Goal: Information Seeking & Learning: Learn about a topic

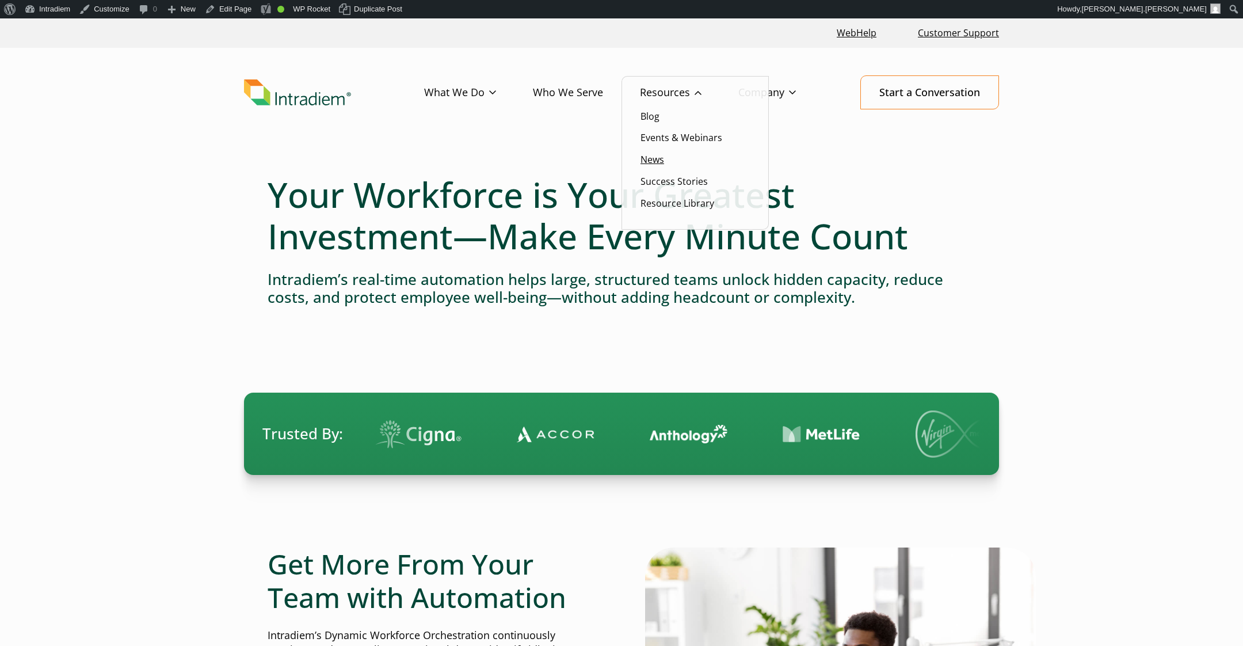
click at [658, 155] on link "News" at bounding box center [652, 159] width 24 height 13
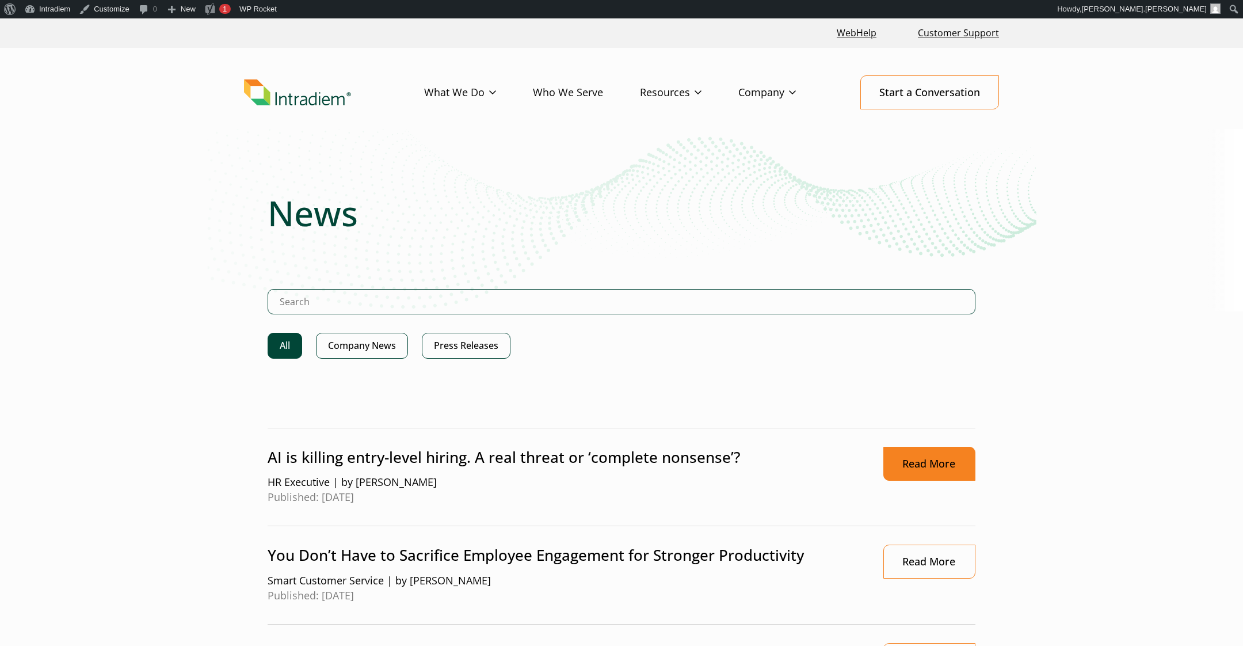
click at [929, 461] on link "Read More" at bounding box center [929, 464] width 92 height 34
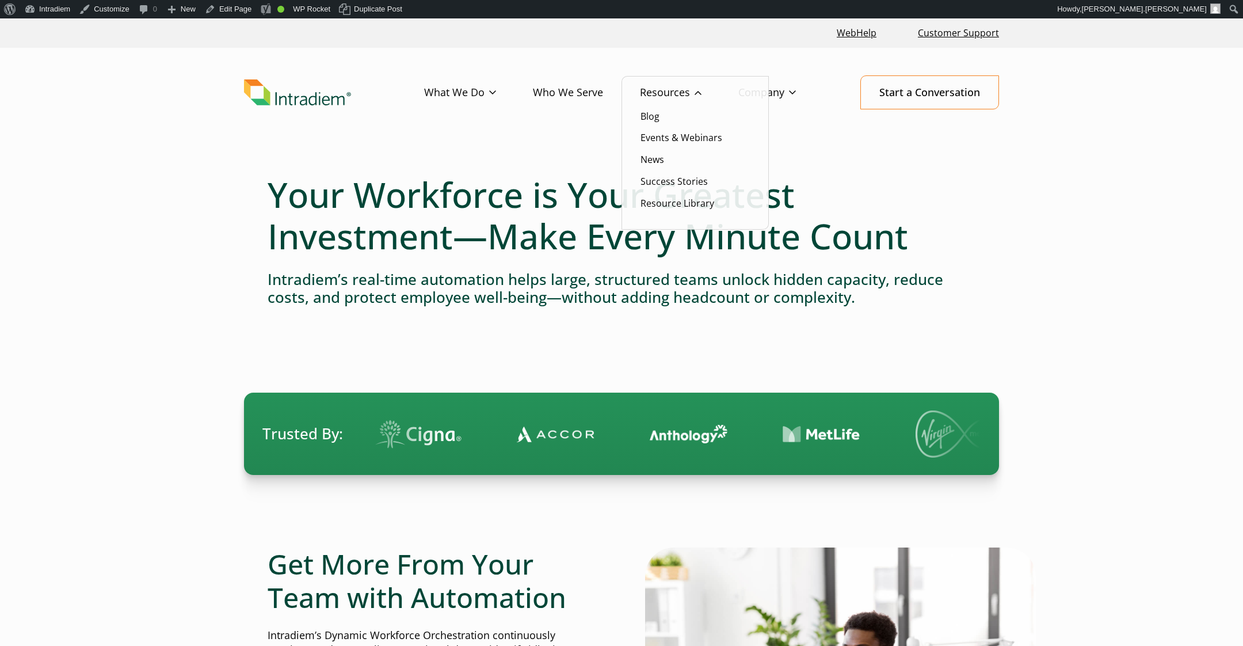
click at [669, 145] on li "Events & Webinars" at bounding box center [694, 137] width 109 height 15
click at [671, 140] on link "Events & Webinars" at bounding box center [681, 137] width 82 height 13
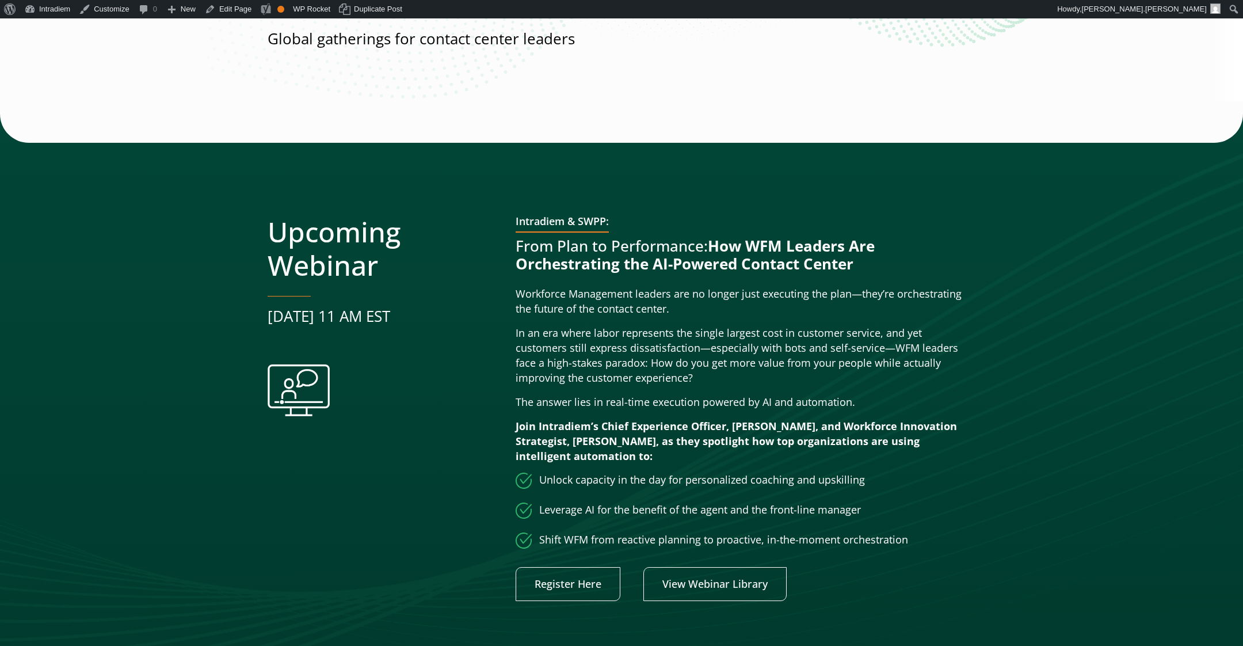
scroll to position [223, 0]
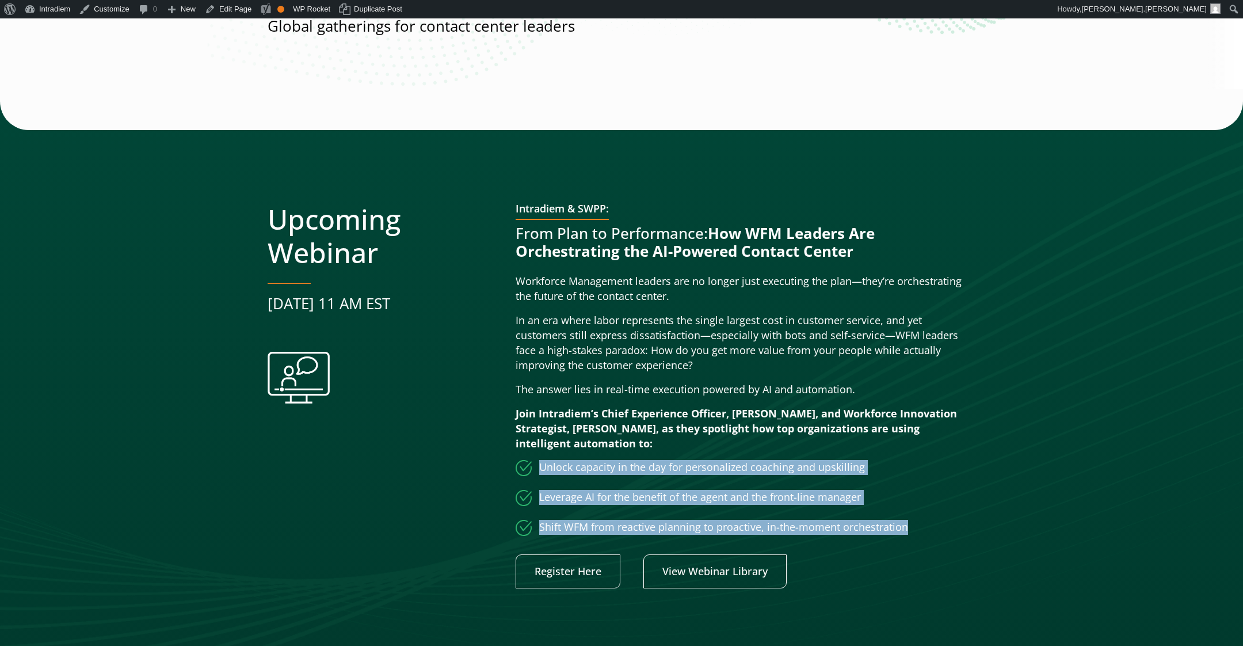
drag, startPoint x: 905, startPoint y: 527, endPoint x: 512, endPoint y: 471, distance: 397.0
click at [512, 471] on div "Upcoming Webinar [DATE] 11 AM EST Intradiem & SWPP: From Plan to Performance: H…" at bounding box center [622, 396] width 708 height 386
copy ul "Unlock capacity in the day for personalized coaching and upskilling Leverage AI…"
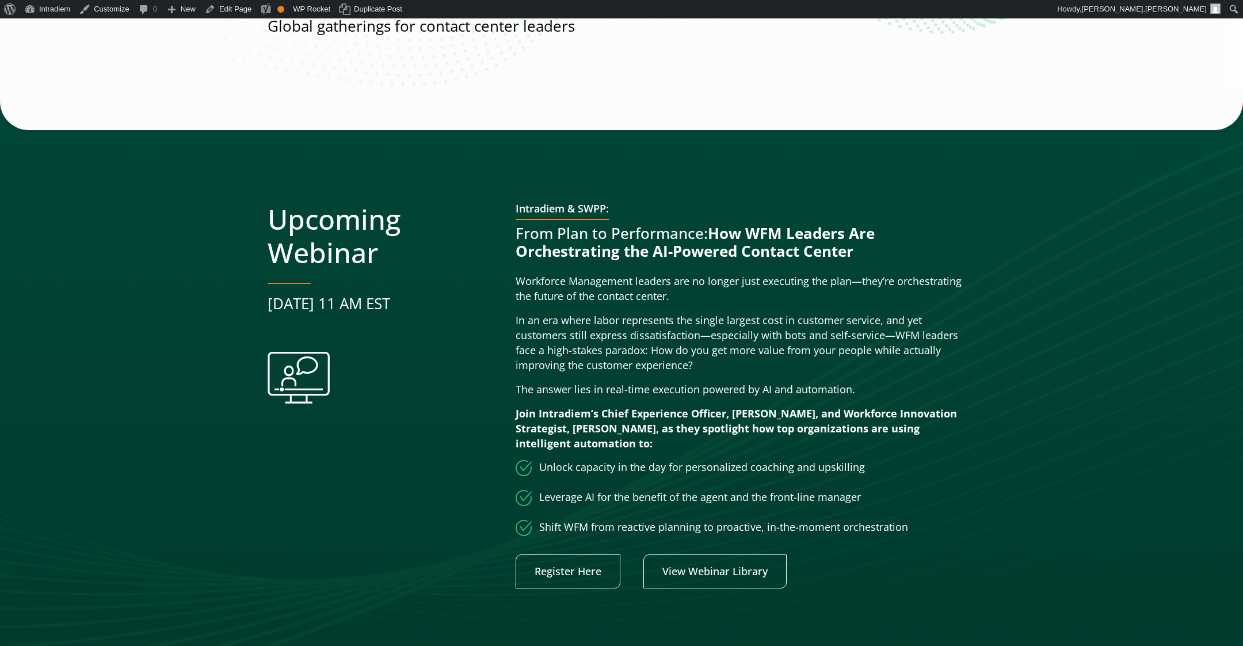
click at [605, 449] on p "Join Intradiem’s Chief Experience Officer, [PERSON_NAME], and Workforce Innovat…" at bounding box center [746, 428] width 460 height 45
drag, startPoint x: 917, startPoint y: 530, endPoint x: 542, endPoint y: 467, distance: 380.5
click at [542, 467] on ul "Unlock capacity in the day for personalized coaching and upskilling Leverage AI…" at bounding box center [746, 498] width 460 height 76
copy ul "Unlock capacity in the day for personalized coaching and upskilling Leverage AI…"
drag, startPoint x: 868, startPoint y: 395, endPoint x: 515, endPoint y: 280, distance: 371.6
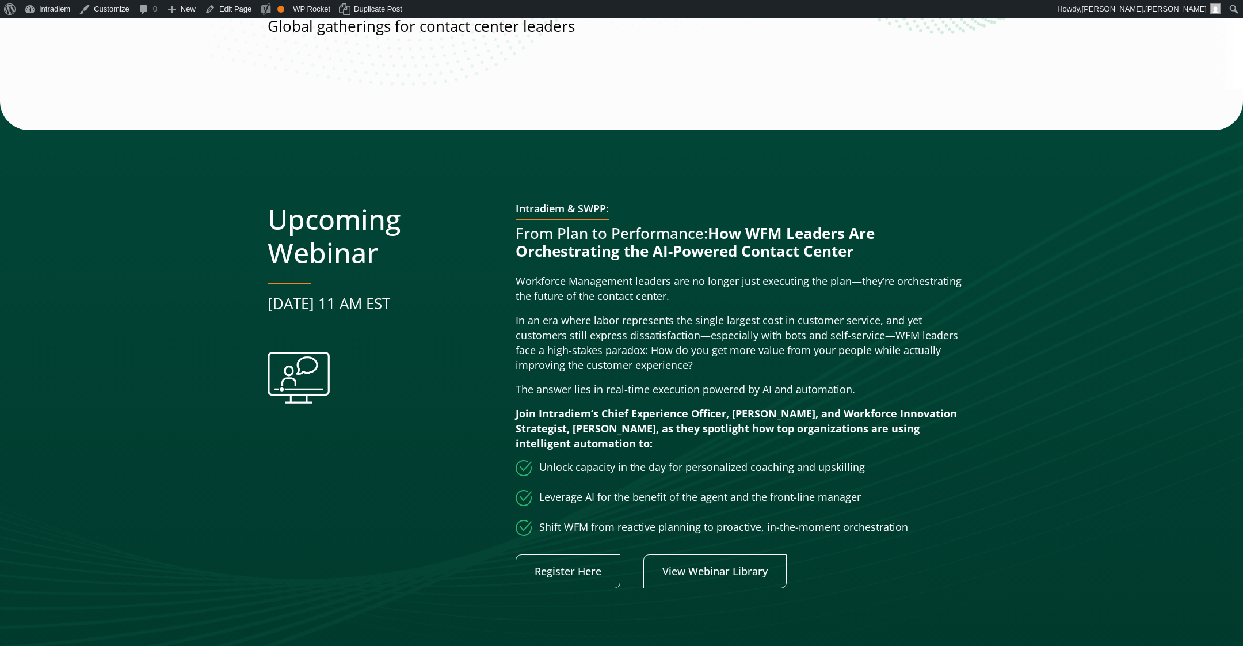
click at [515, 280] on div "Upcoming Webinar September 30 | 11 AM EST Intradiem & SWPP: From Plan to Perfor…" at bounding box center [622, 396] width 708 height 386
copy div "Workforce Management leaders are no longer just executing the plan—they’re orch…"
click at [655, 415] on strong "Join Intradiem’s Chief Experience Officer, Derek Eck, and Workforce Innovation …" at bounding box center [736, 428] width 441 height 44
drag, startPoint x: 654, startPoint y: 440, endPoint x: 736, endPoint y: 425, distance: 83.7
click at [736, 425] on p "Join Intradiem’s Chief Experience Officer, Derek Eck, and Workforce Innovation …" at bounding box center [746, 428] width 460 height 45
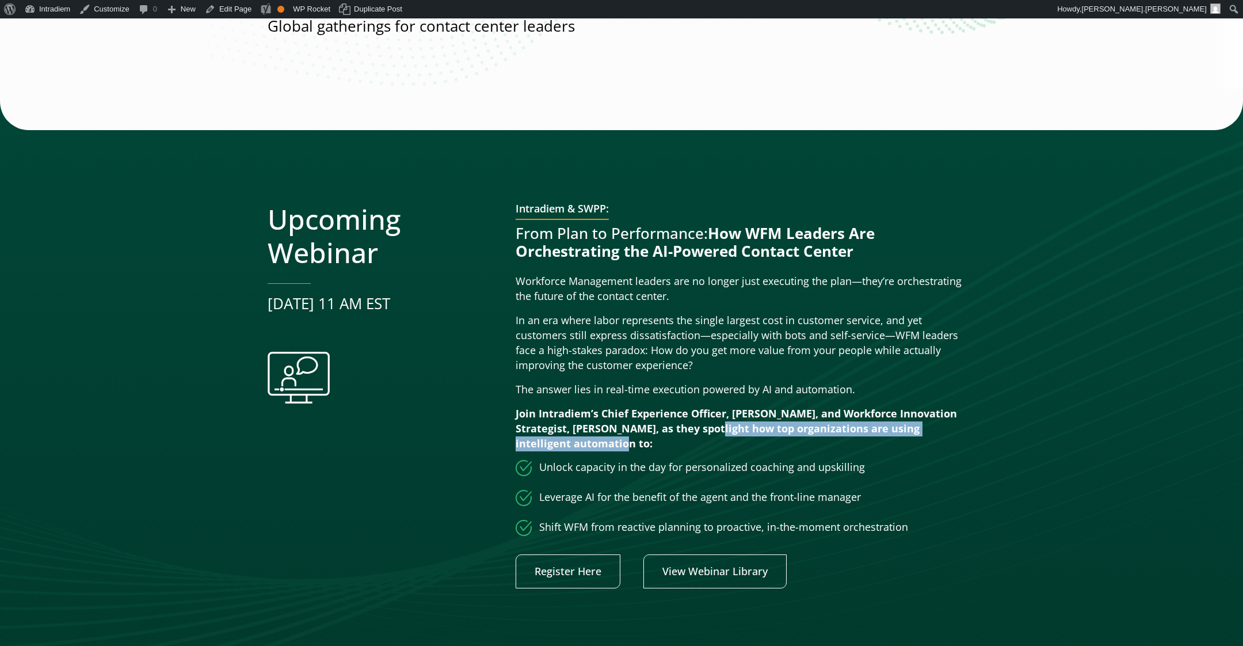
copy strong "how top organizations are using intelligent automation to:"
click at [800, 306] on div "Intradiem & SWPP: From Plan to Performance: How WFM Leaders Are Orchestrating t…" at bounding box center [746, 396] width 460 height 386
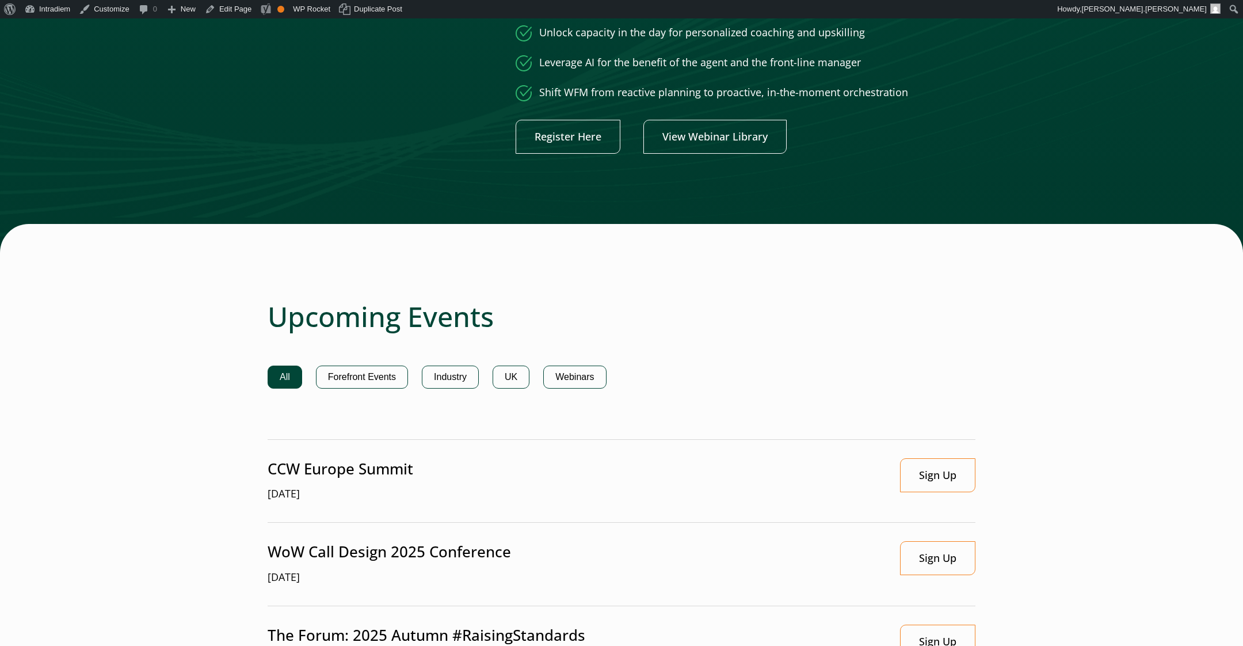
scroll to position [0, 0]
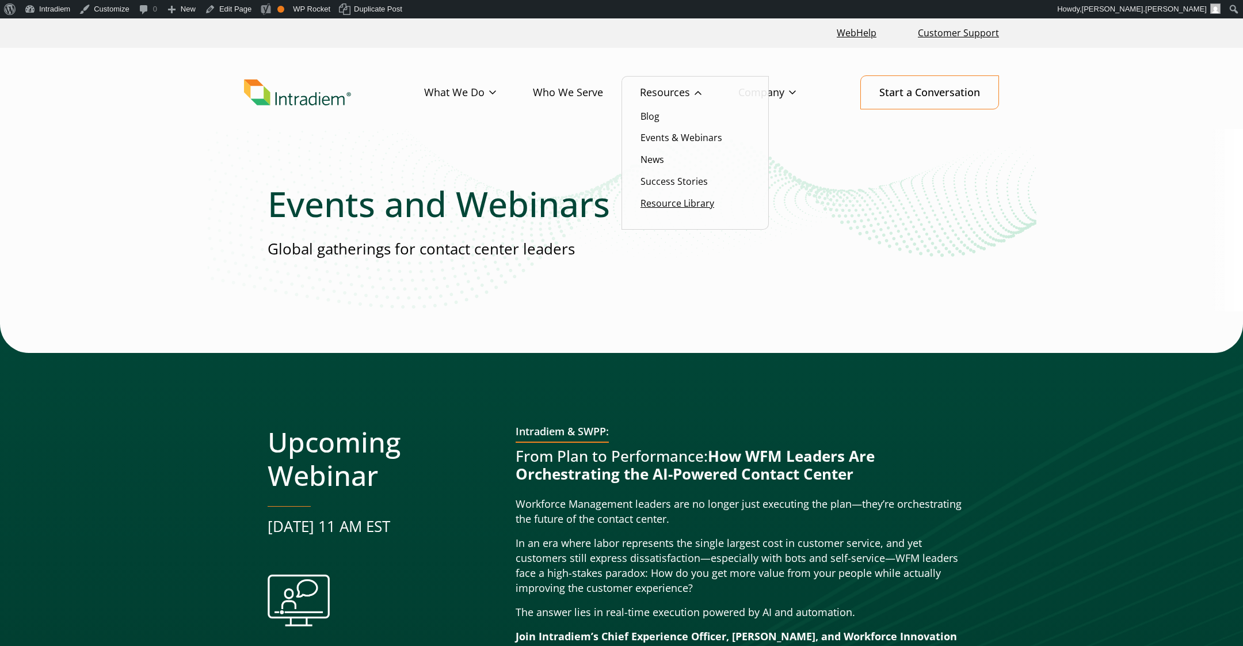
click at [675, 203] on link "Resource Library" at bounding box center [677, 203] width 74 height 13
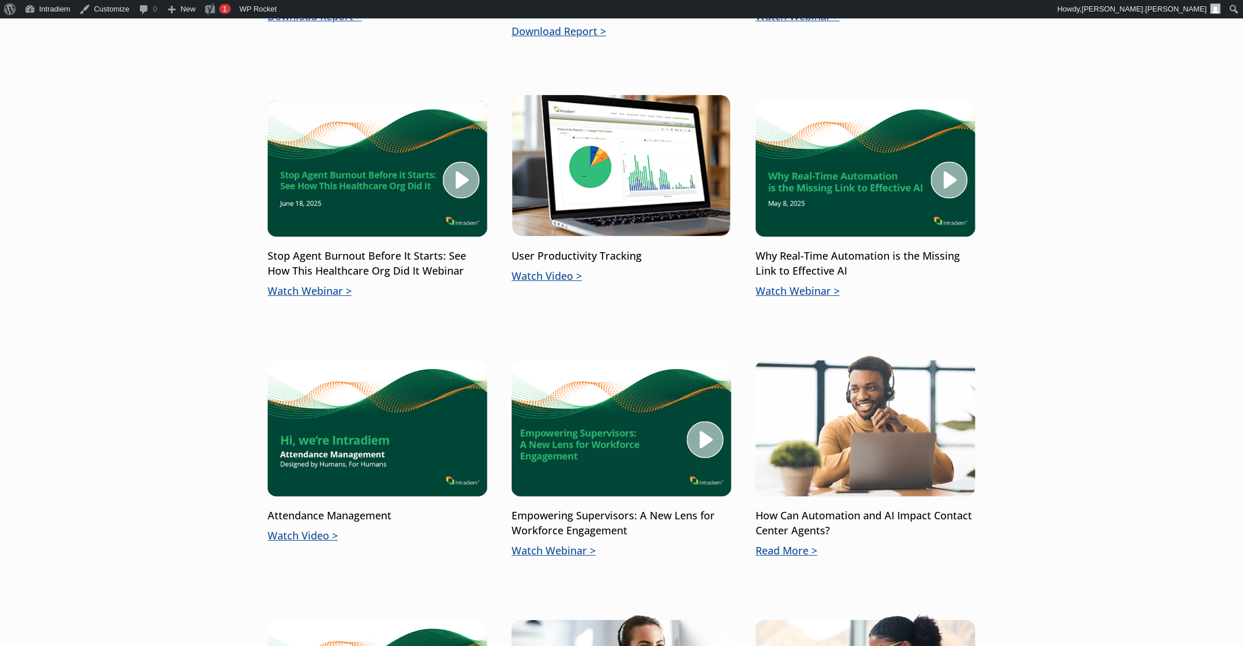
scroll to position [1037, 0]
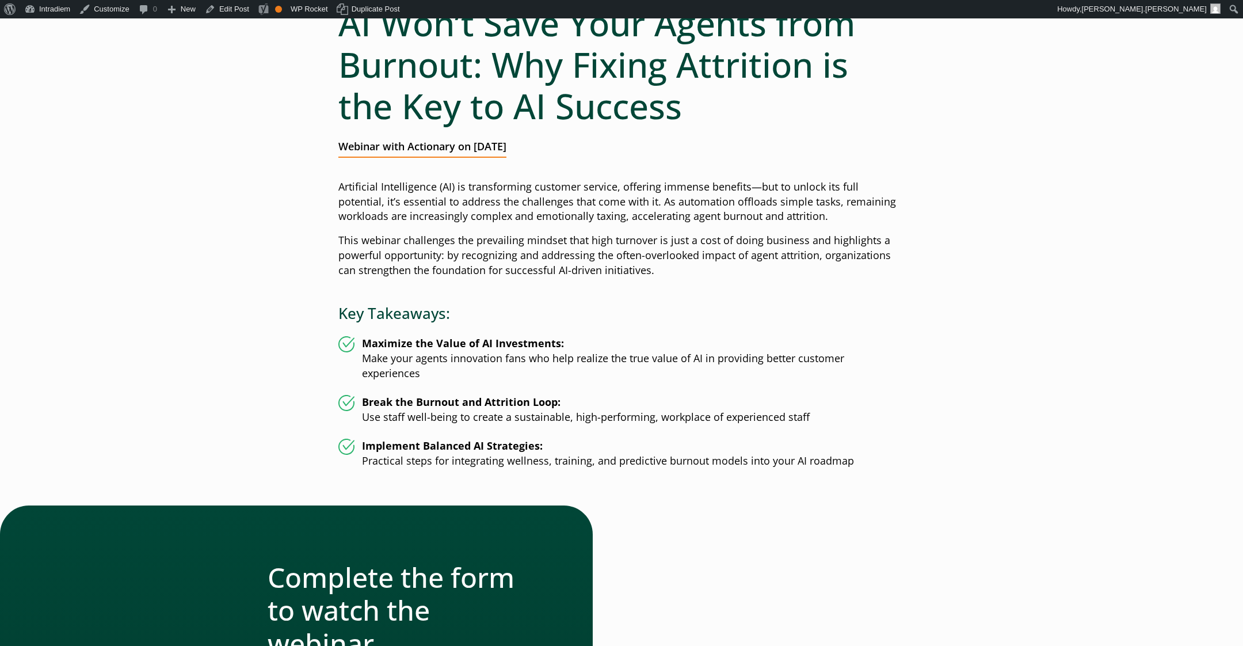
scroll to position [154, 0]
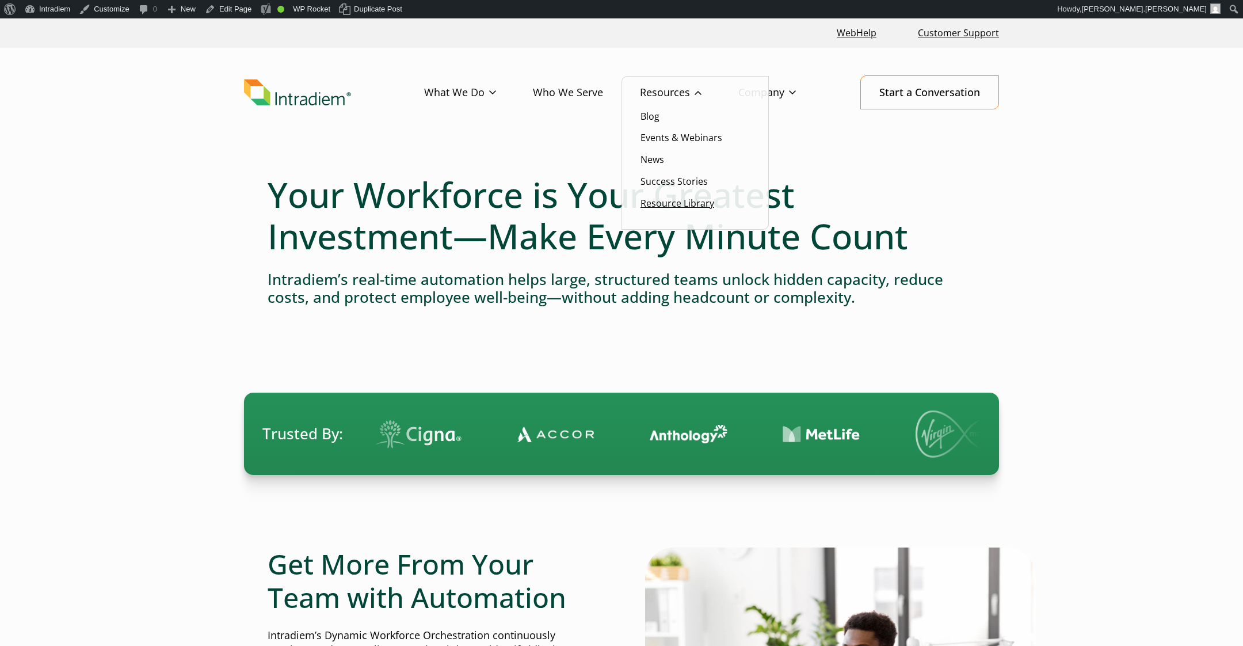
click at [666, 204] on link "Resource Library" at bounding box center [677, 203] width 74 height 13
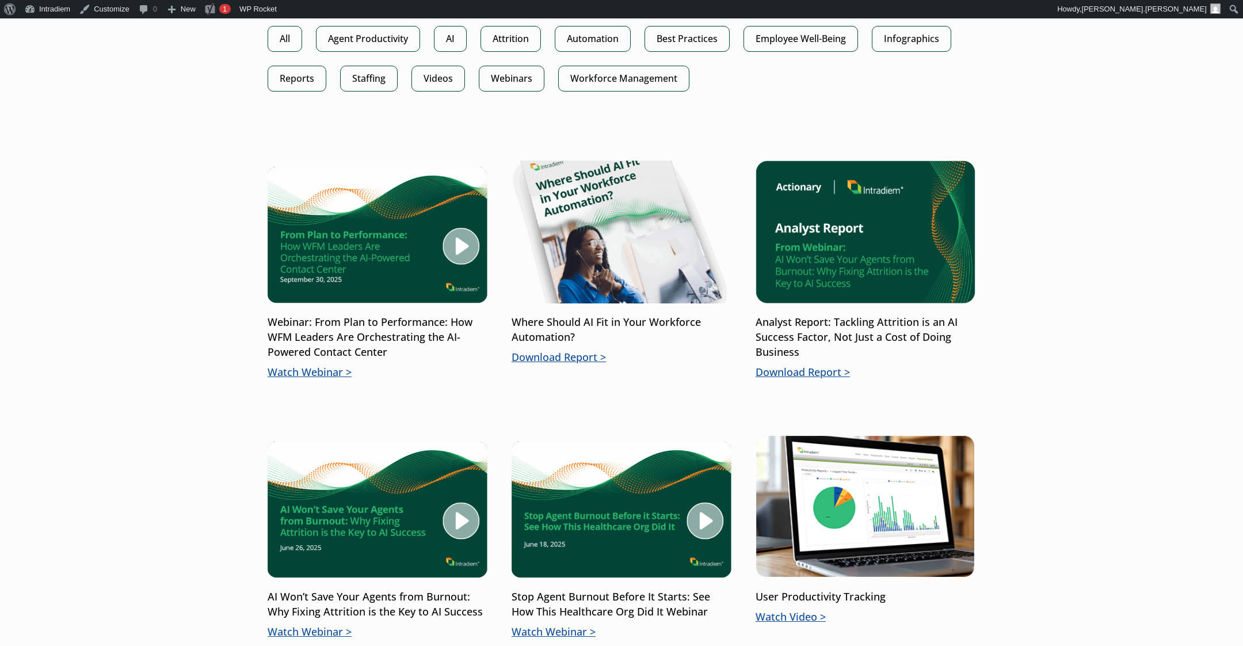
scroll to position [711, 0]
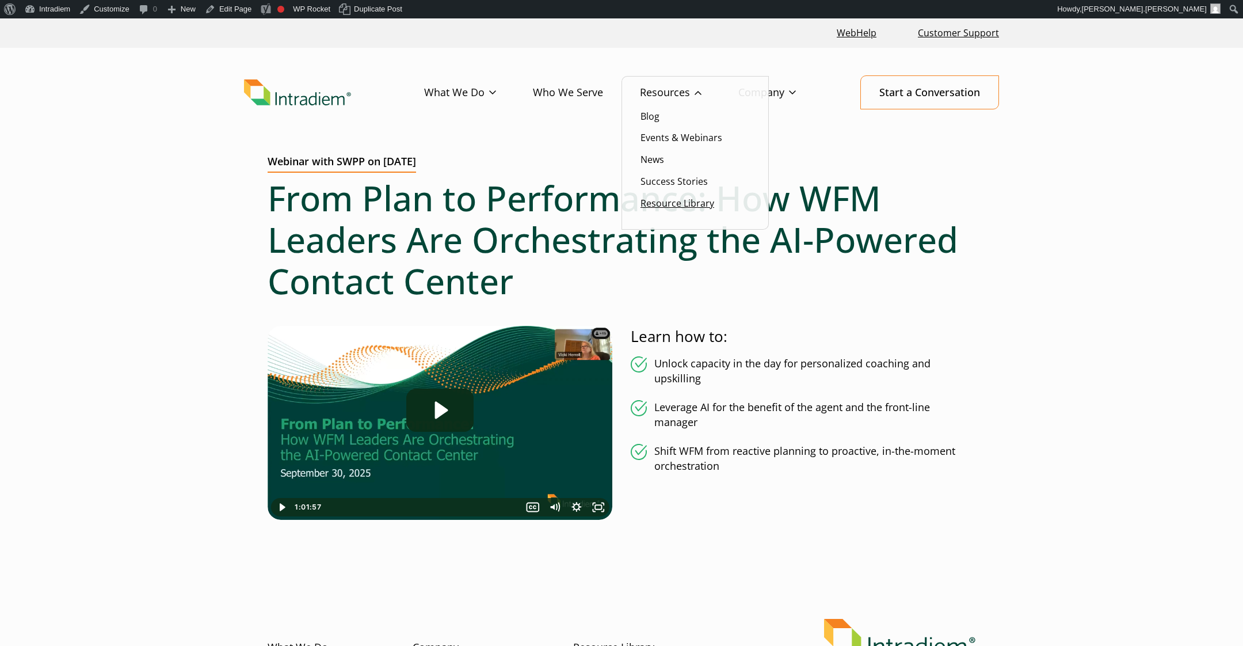
click at [670, 204] on link "Resource Library" at bounding box center [677, 203] width 74 height 13
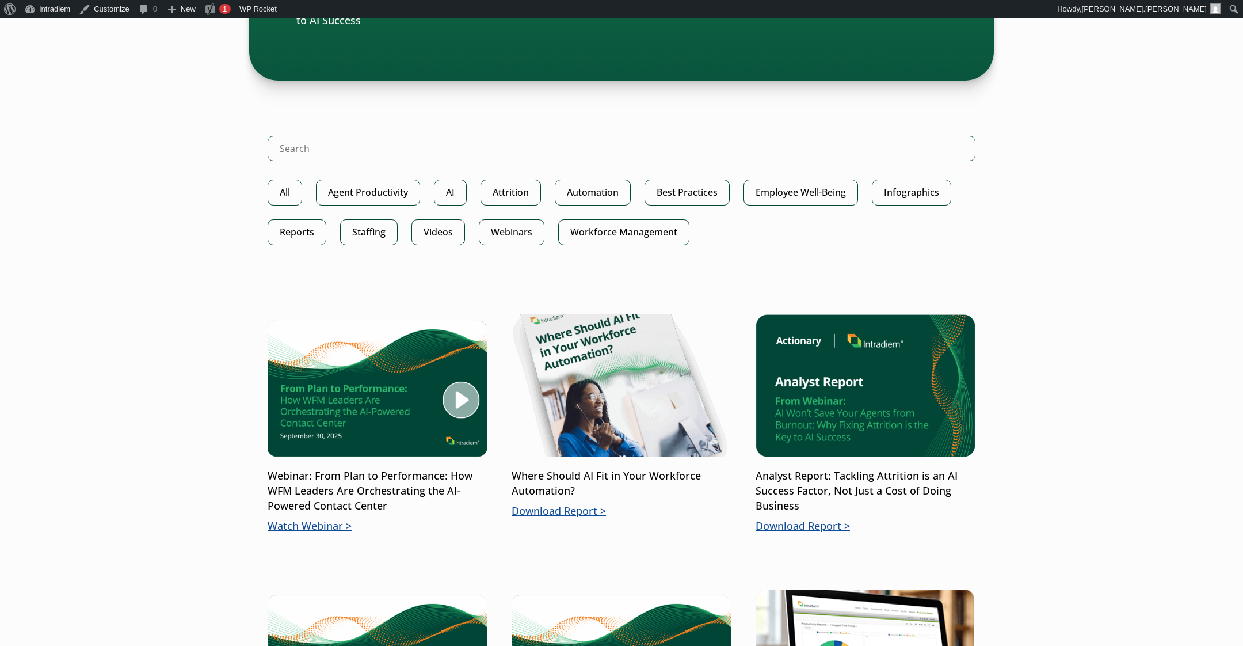
scroll to position [544, 0]
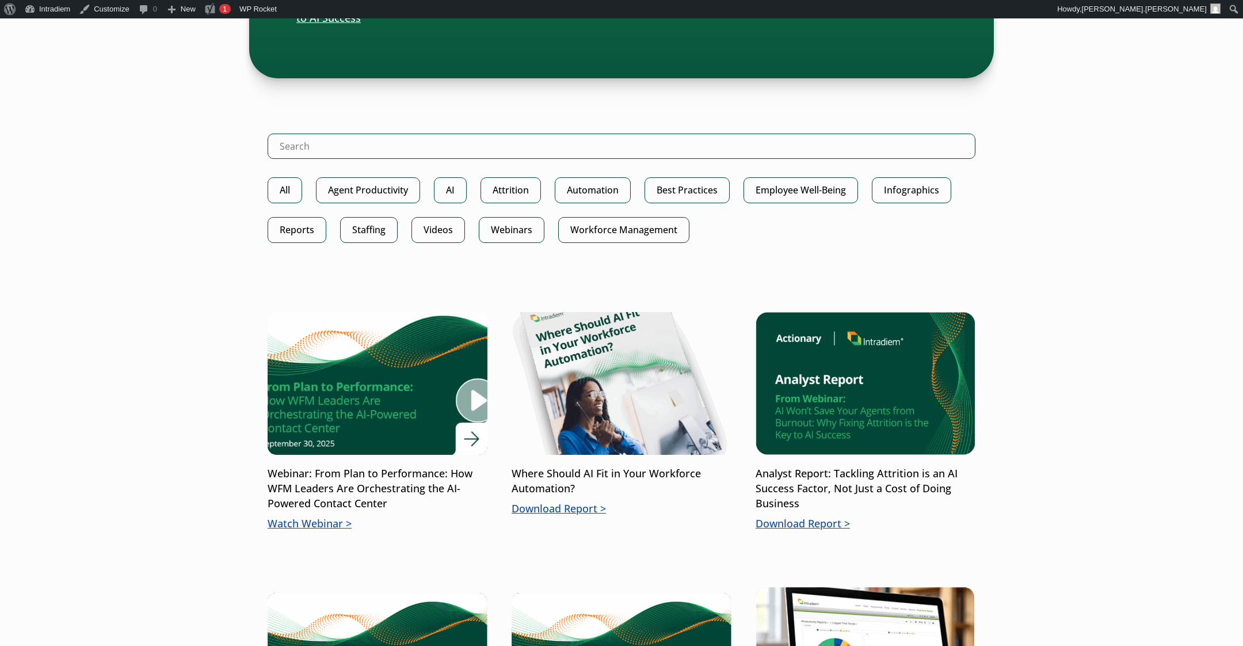
click at [378, 400] on img at bounding box center [378, 382] width 264 height 171
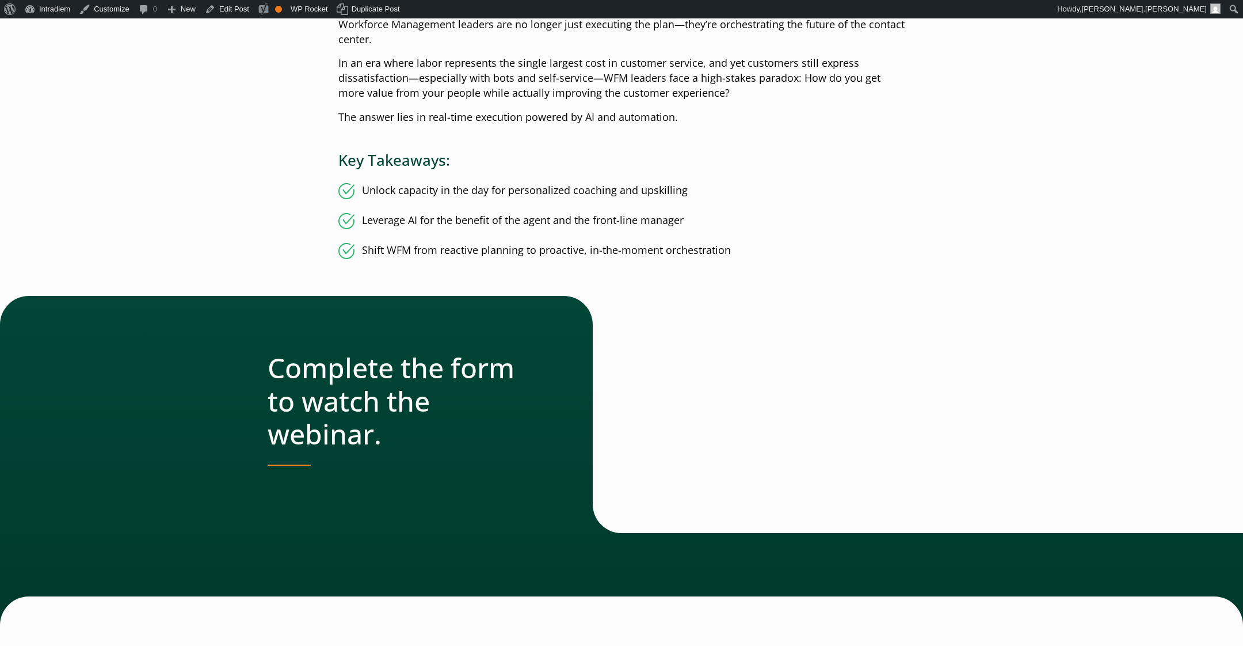
scroll to position [358, 0]
